Goal: Task Accomplishment & Management: Manage account settings

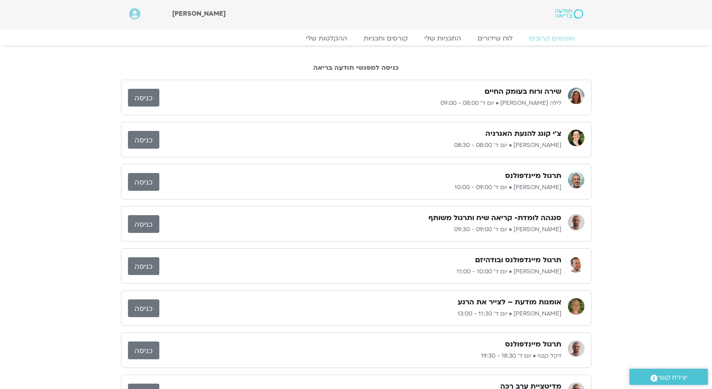
click at [130, 15] on icon at bounding box center [134, 14] width 11 height 12
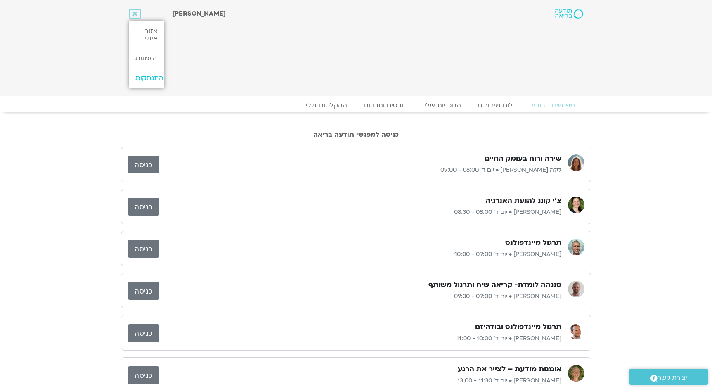
click at [157, 79] on link "התנתקות" at bounding box center [146, 78] width 35 height 20
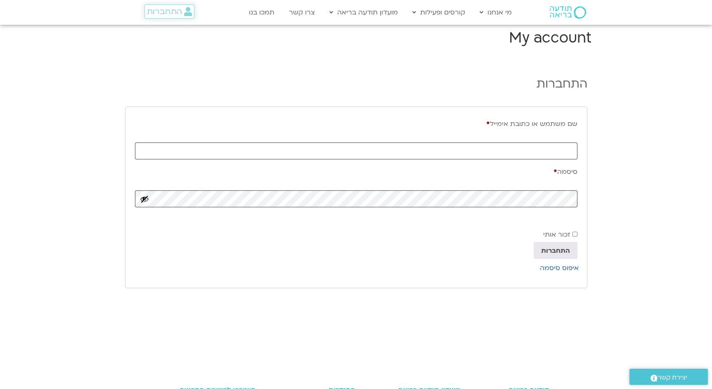
click at [163, 8] on span "התחברות" at bounding box center [164, 11] width 35 height 9
click at [172, 16] on span "התחברות" at bounding box center [164, 11] width 35 height 9
